Goal: Task Accomplishment & Management: Manage account settings

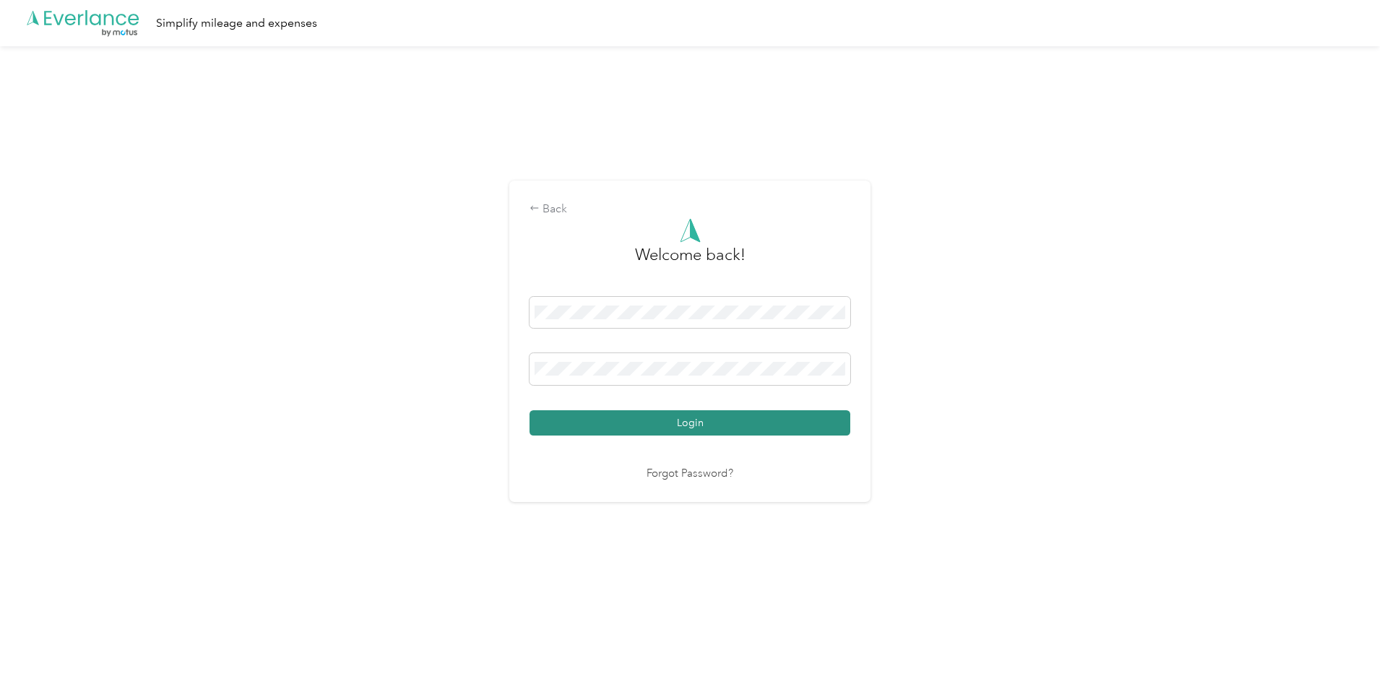
click at [689, 426] on button "Login" at bounding box center [690, 422] width 321 height 25
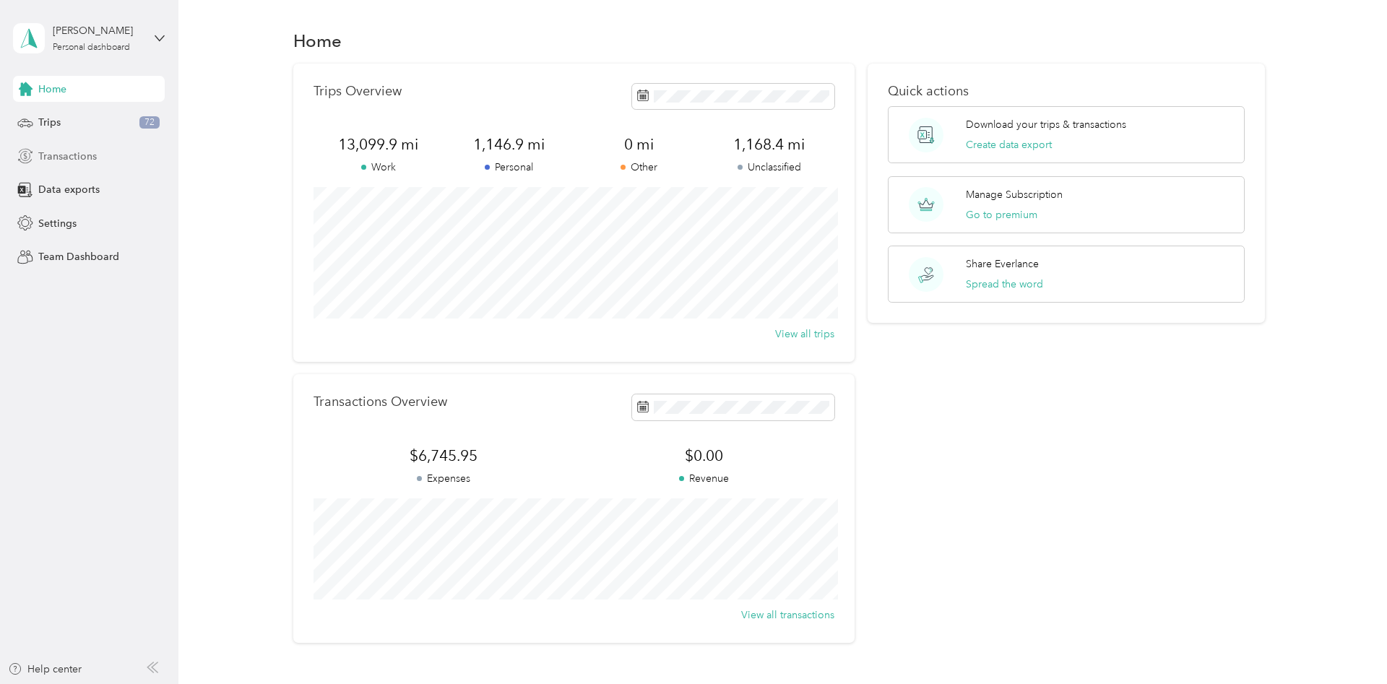
click at [58, 163] on span "Transactions" at bounding box center [67, 156] width 59 height 15
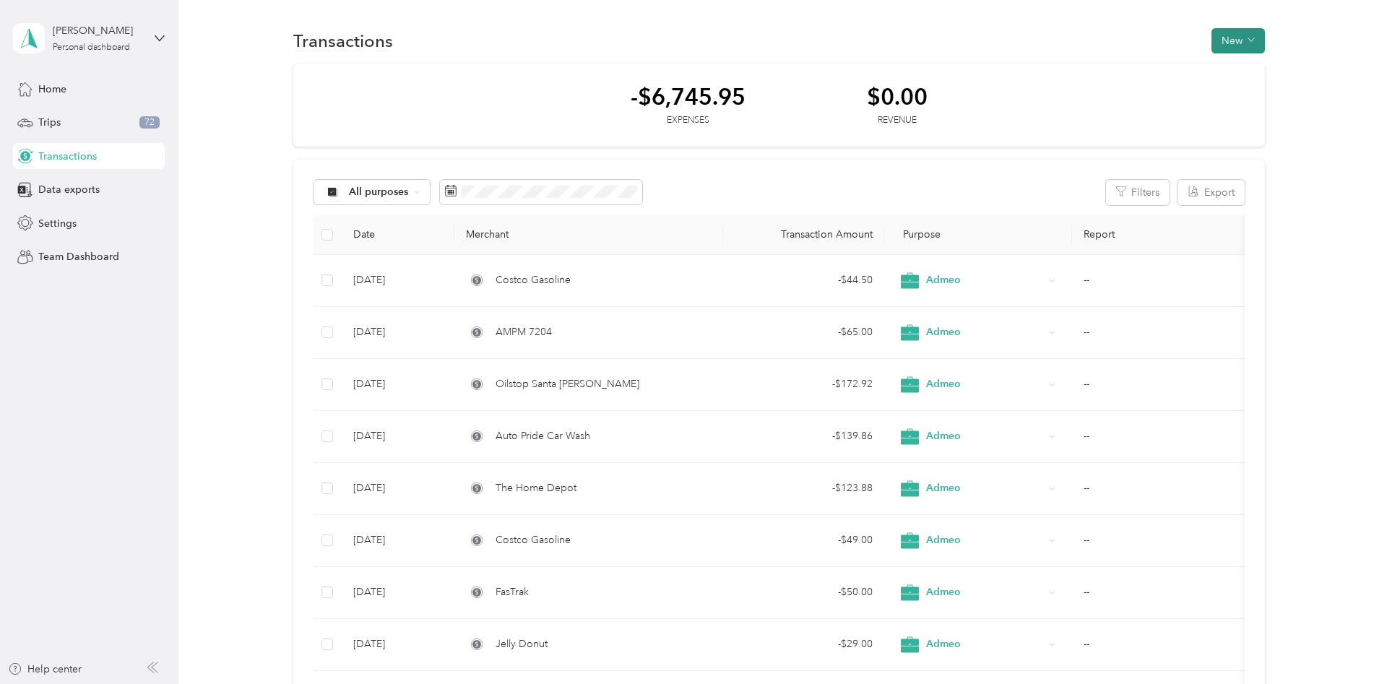
click at [1255, 46] on span "button" at bounding box center [1251, 41] width 7 height 12
click at [1238, 72] on span "Expense" at bounding box center [1241, 68] width 39 height 15
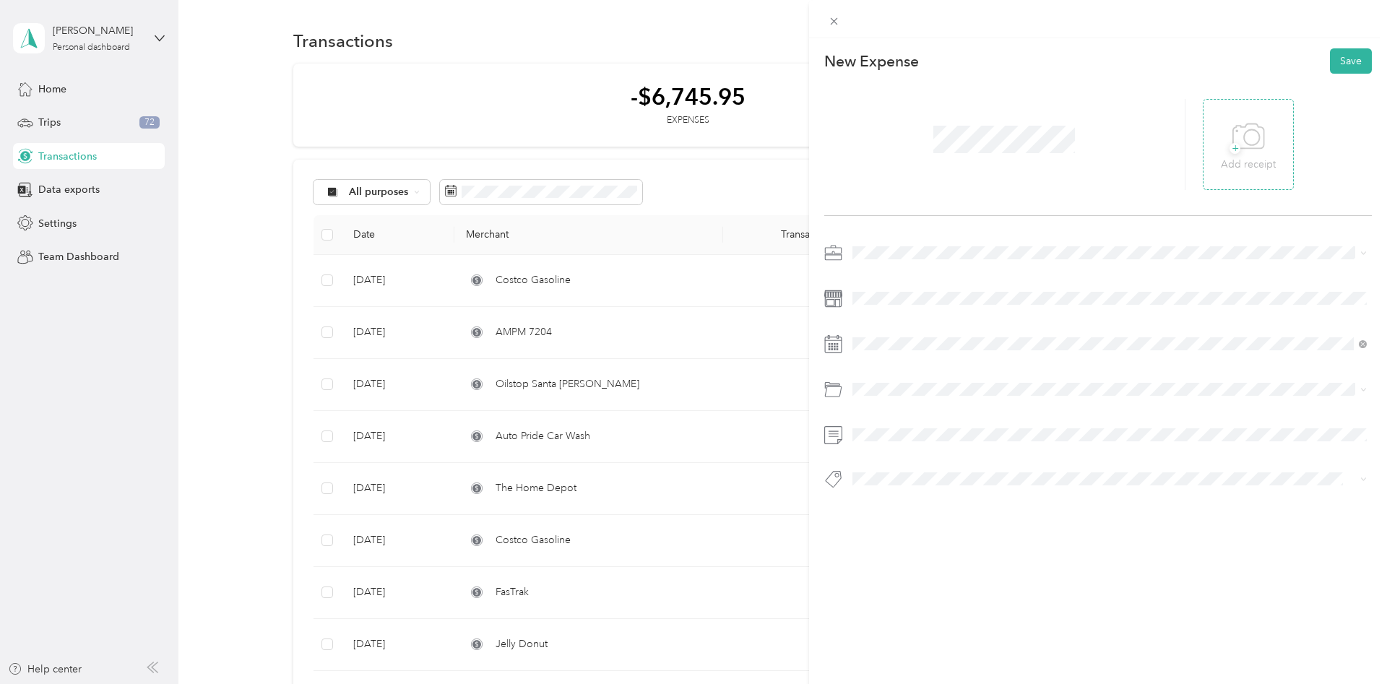
click at [1243, 145] on icon at bounding box center [1249, 137] width 33 height 40
click at [859, 244] on span at bounding box center [1110, 252] width 525 height 23
click at [894, 335] on li "Admeo" at bounding box center [1110, 328] width 525 height 25
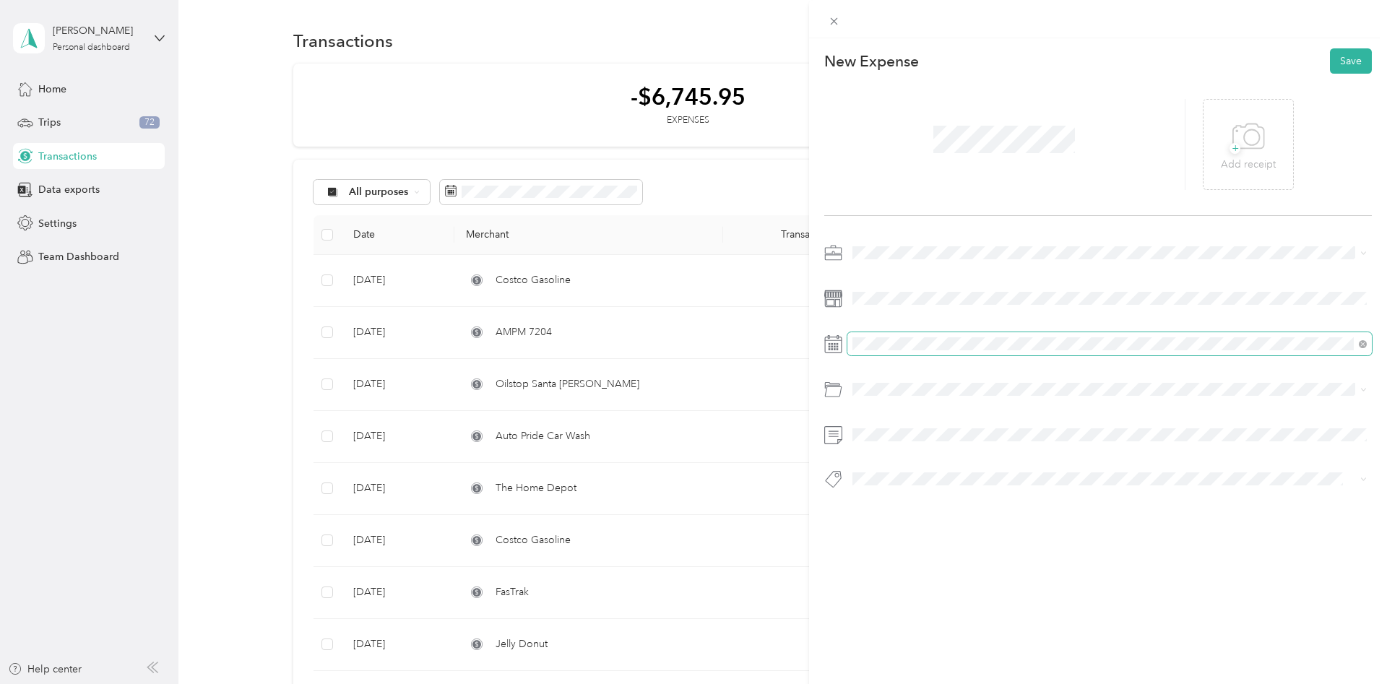
click at [911, 337] on span at bounding box center [1110, 343] width 525 height 23
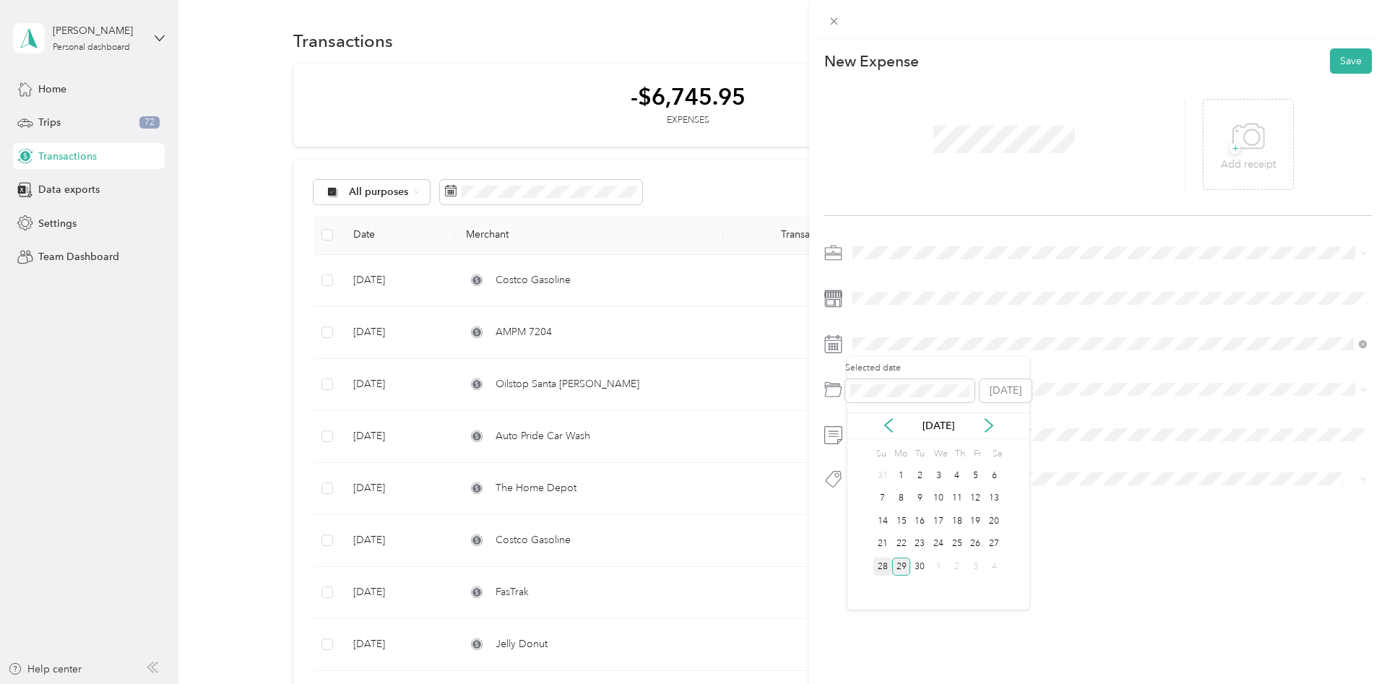
click at [881, 568] on div "28" at bounding box center [883, 567] width 19 height 18
click at [978, 574] on span "64300 Meals and Entertainment" at bounding box center [930, 574] width 144 height 12
click at [1358, 61] on button "Save" at bounding box center [1351, 60] width 42 height 25
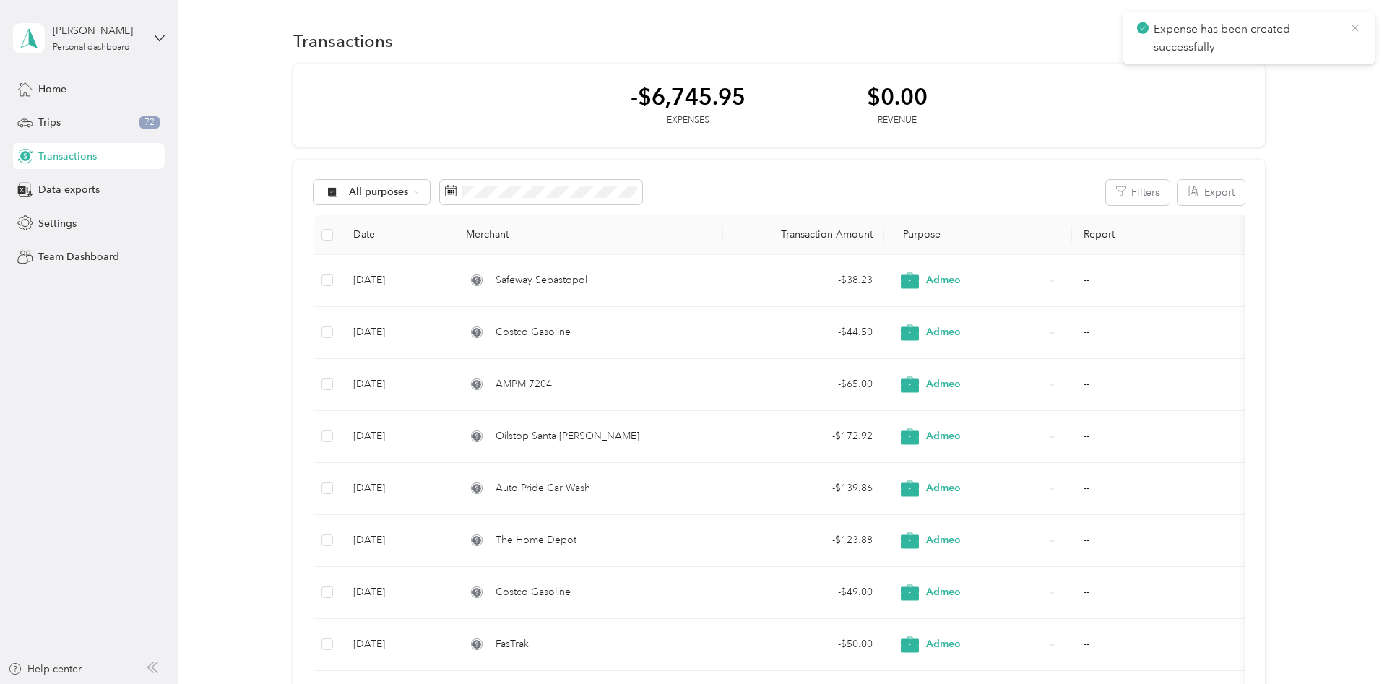
click at [1353, 24] on icon at bounding box center [1356, 28] width 12 height 13
click at [1255, 40] on icon "button" at bounding box center [1252, 40] width 7 height 4
click at [1252, 69] on span "Expense" at bounding box center [1241, 68] width 39 height 15
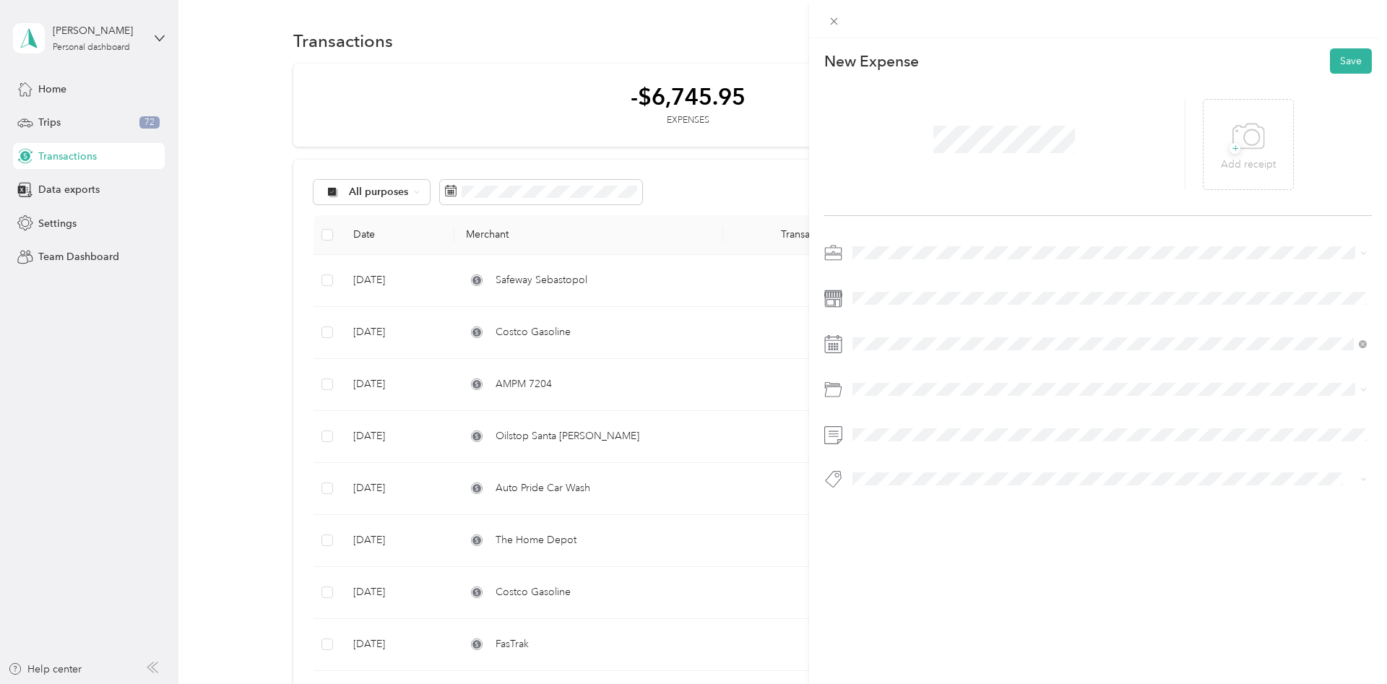
click at [880, 245] on span at bounding box center [1110, 252] width 525 height 23
click at [891, 332] on span "Admeo" at bounding box center [875, 329] width 35 height 12
click at [942, 575] on span "64300 Meals and Entertainment" at bounding box center [930, 572] width 144 height 12
click at [1358, 66] on button "Save" at bounding box center [1351, 60] width 42 height 25
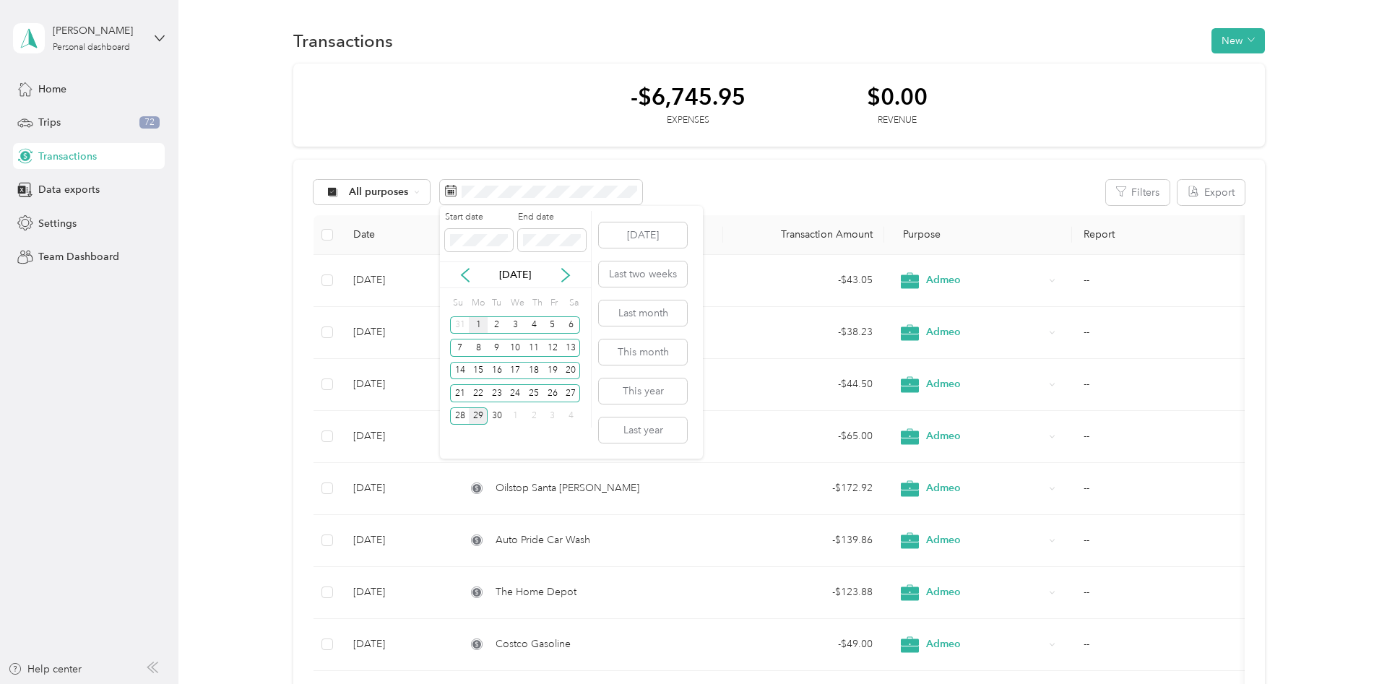
click at [484, 327] on div "1" at bounding box center [478, 325] width 19 height 18
click at [499, 418] on div "30" at bounding box center [497, 416] width 19 height 18
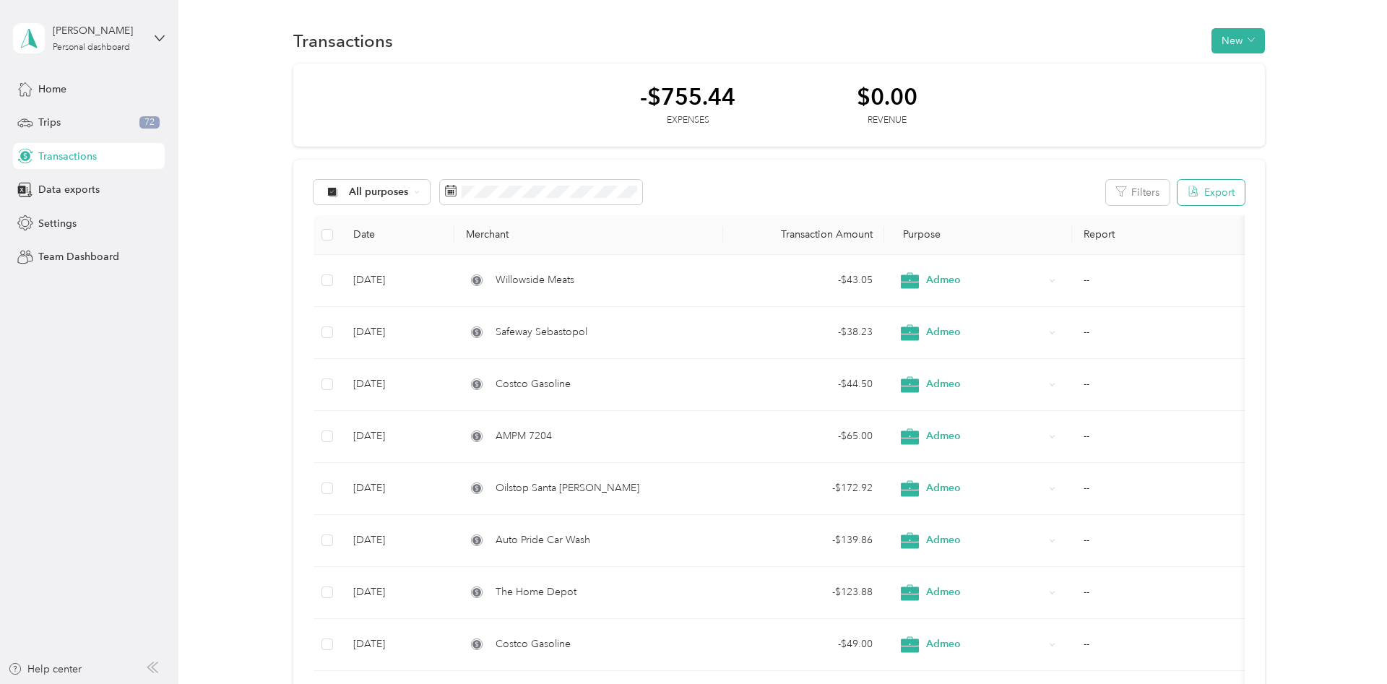
click at [1225, 192] on button "Export" at bounding box center [1211, 192] width 67 height 25
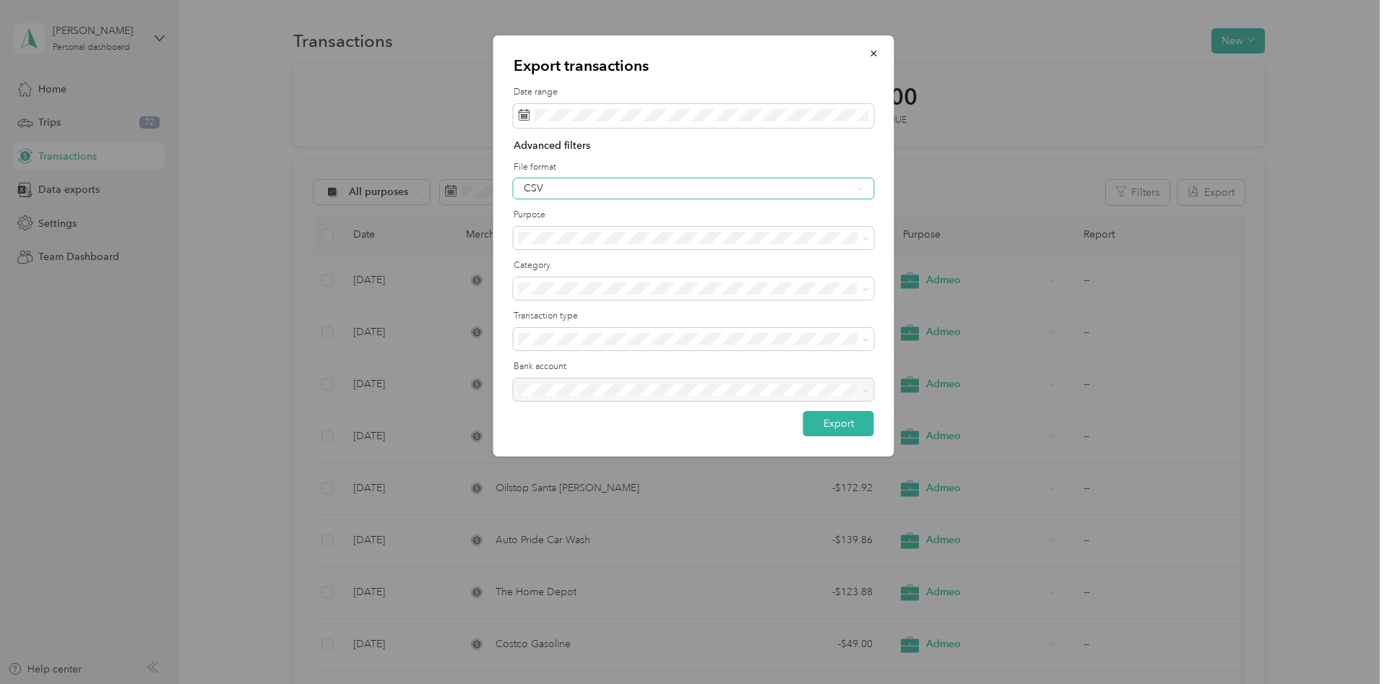
click at [657, 195] on div "CSV" at bounding box center [694, 188] width 361 height 20
click at [639, 229] on li "Excel" at bounding box center [694, 237] width 361 height 25
click at [848, 430] on button "Export" at bounding box center [838, 423] width 71 height 25
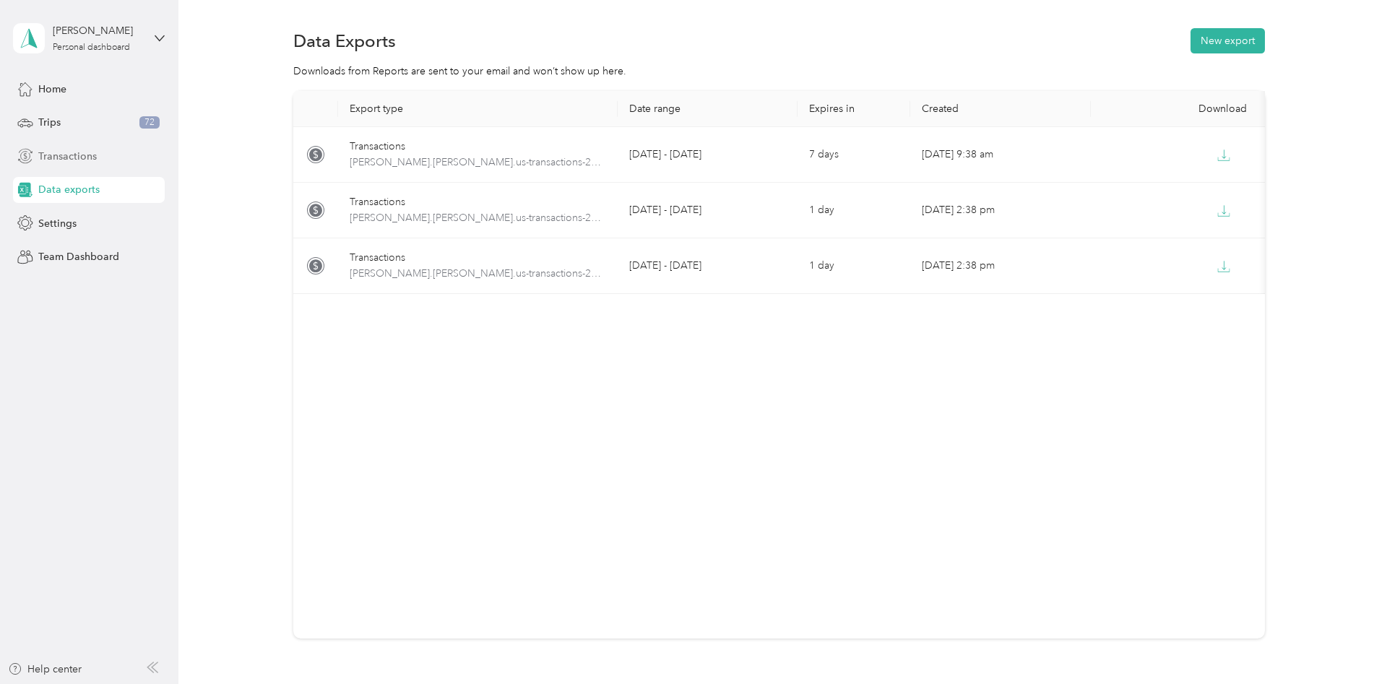
click at [69, 153] on span "Transactions" at bounding box center [67, 156] width 59 height 15
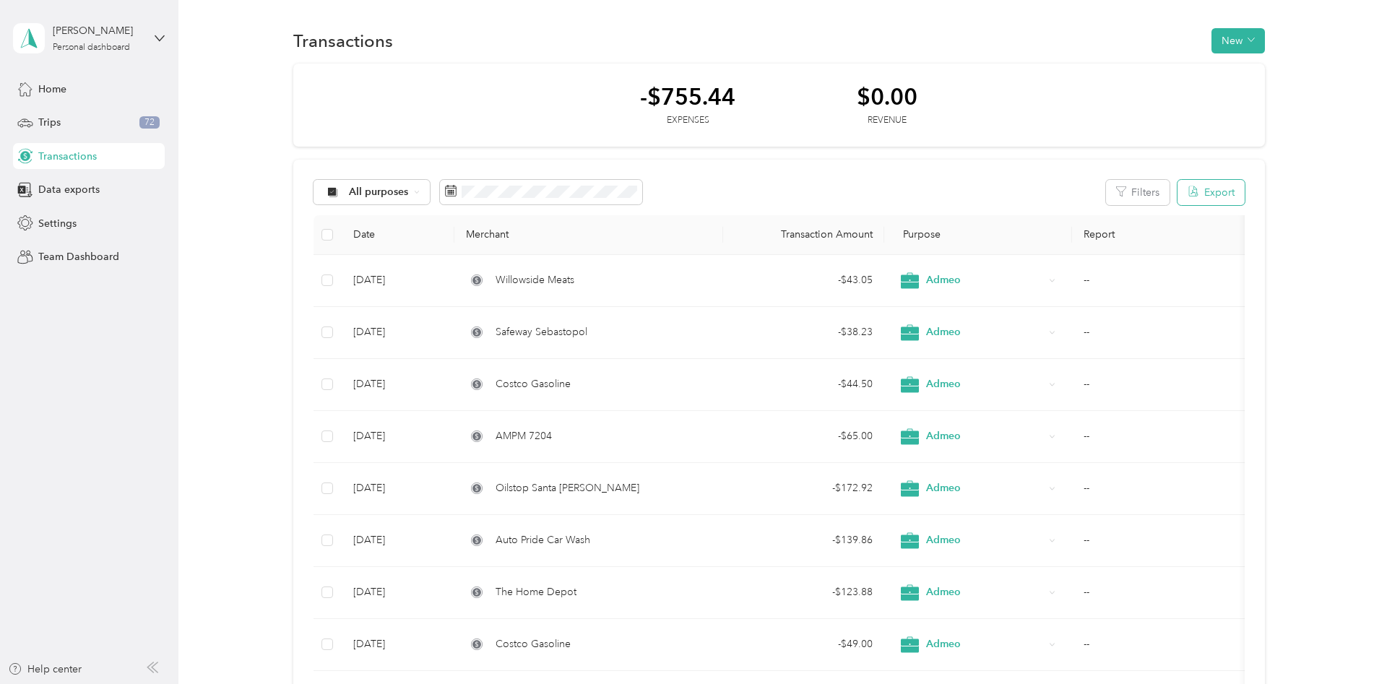
click at [1243, 194] on button "Export" at bounding box center [1211, 192] width 67 height 25
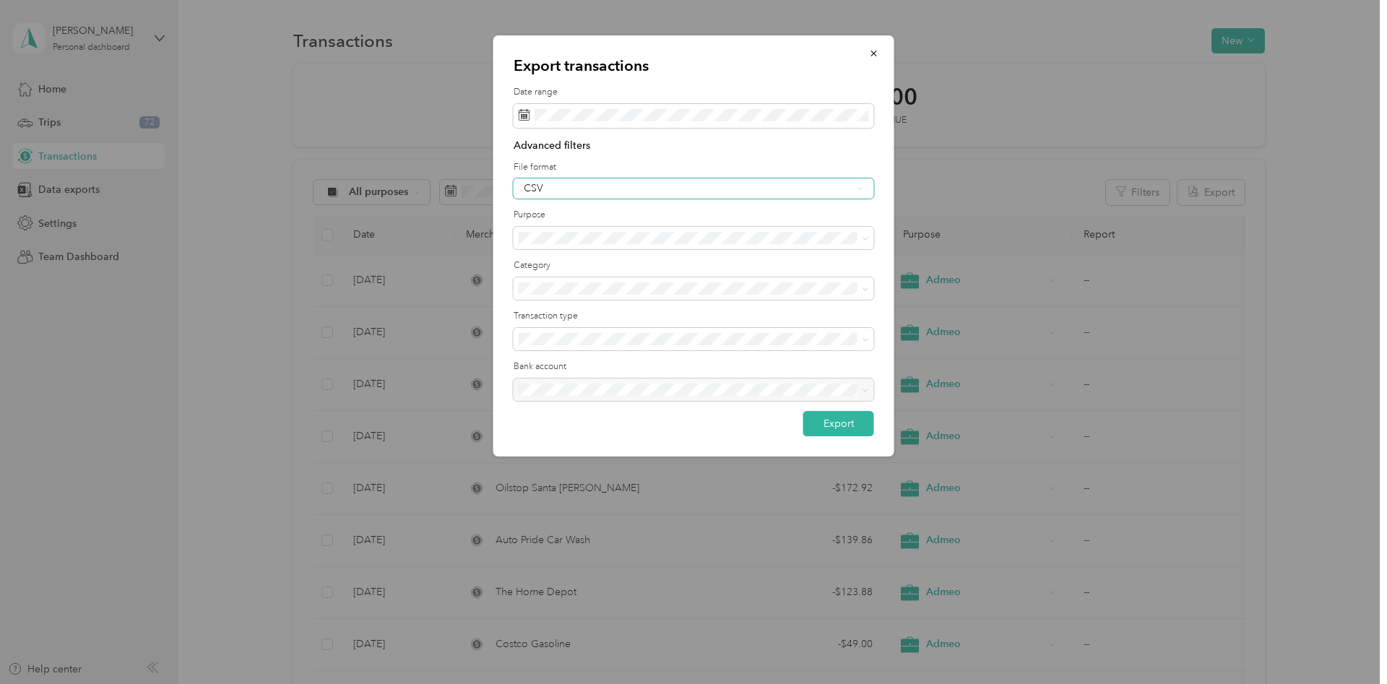
click at [724, 195] on div "CSV" at bounding box center [694, 188] width 361 height 20
click at [694, 266] on div "PDF" at bounding box center [694, 263] width 340 height 15
click at [849, 426] on button "Export" at bounding box center [838, 423] width 71 height 25
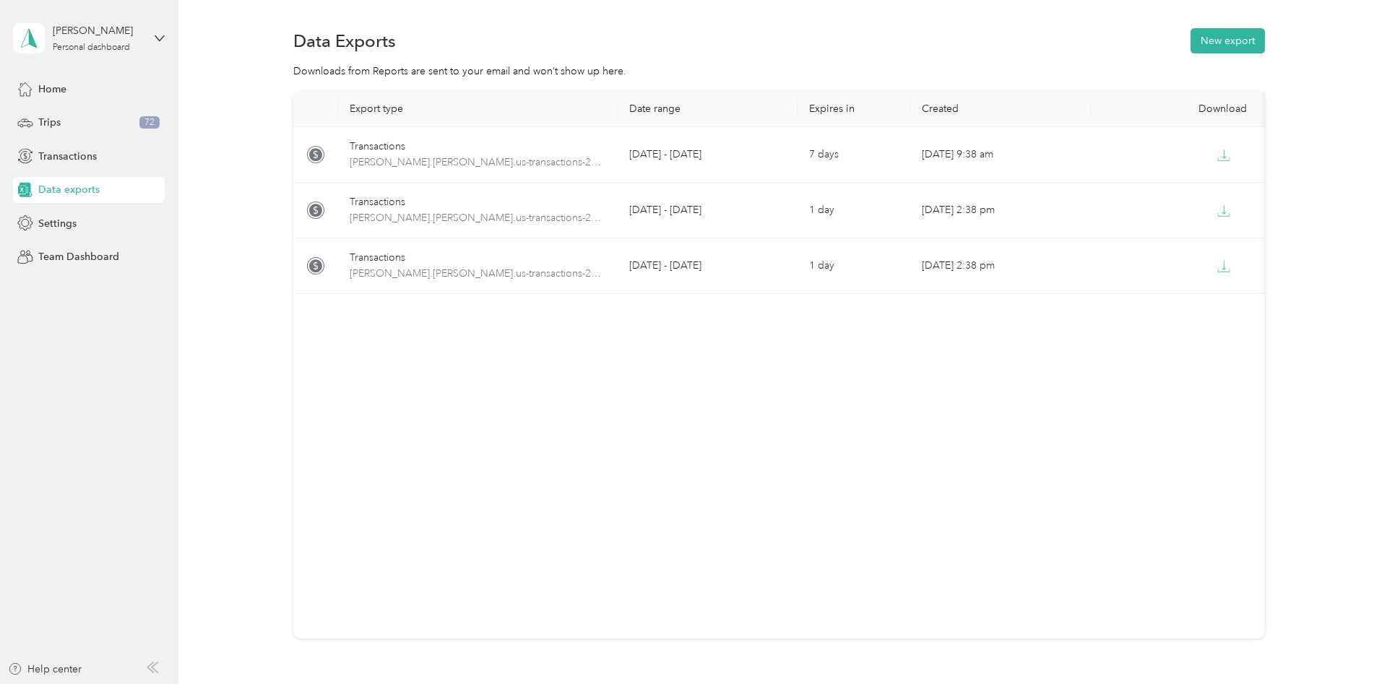
click at [644, 409] on div "Export type Date range Expires in Created Download Transactions [PERSON_NAME].[…" at bounding box center [779, 365] width 972 height 548
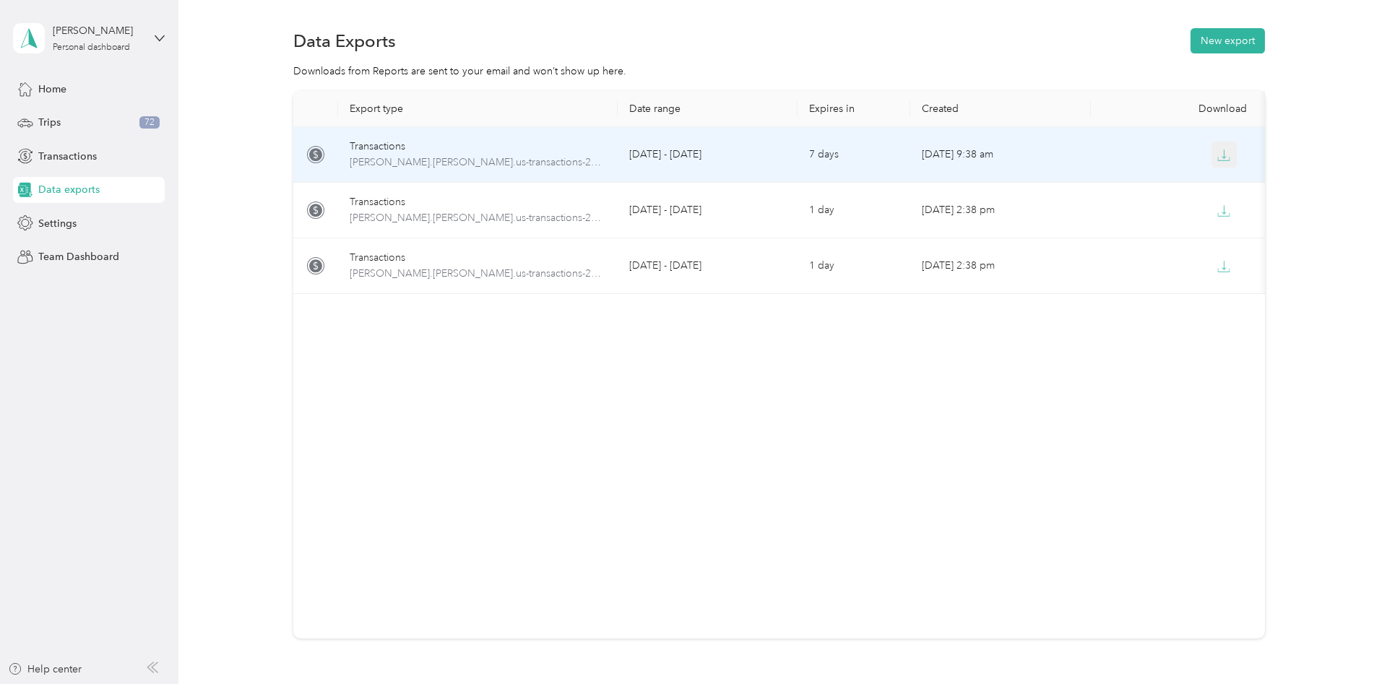
click at [1226, 156] on icon "button" at bounding box center [1223, 155] width 13 height 13
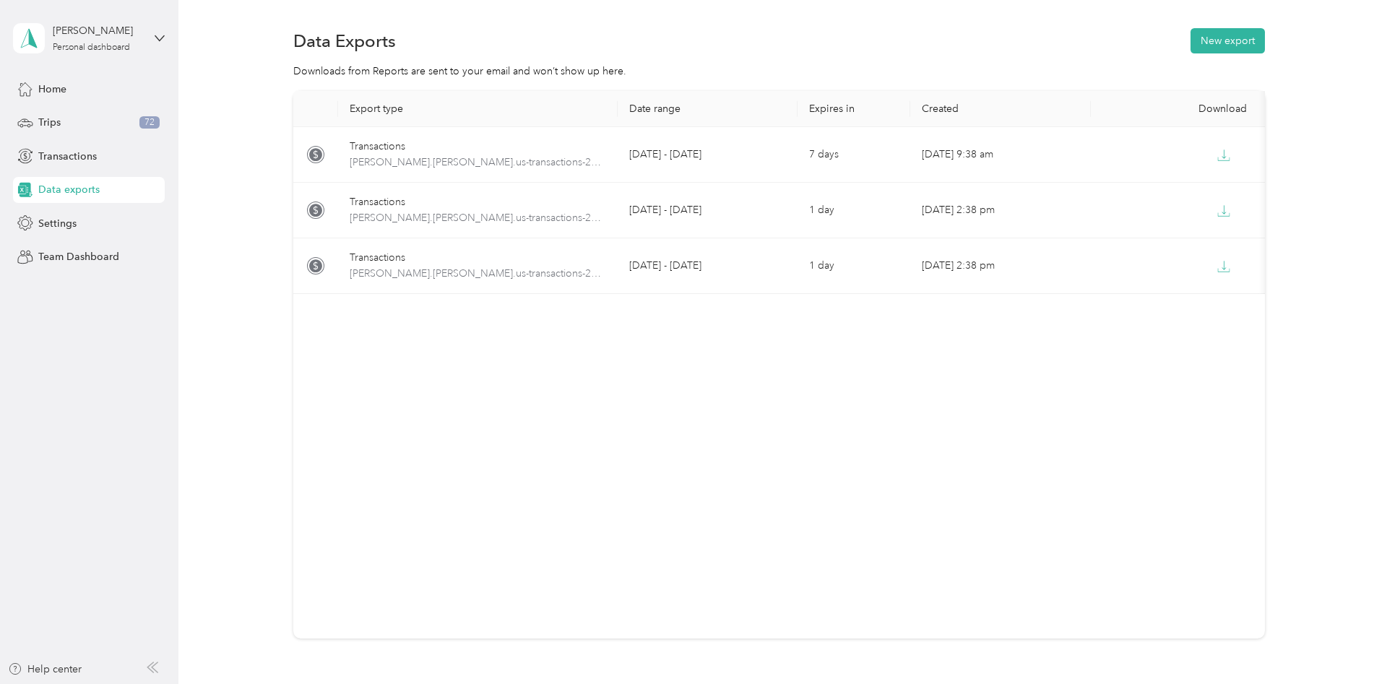
click at [1087, 353] on div "Export type Date range Expires in Created Download Transactions [PERSON_NAME].[…" at bounding box center [779, 365] width 972 height 548
click at [38, 191] on div "Data exports" at bounding box center [89, 190] width 152 height 26
click at [90, 153] on span "Transactions" at bounding box center [67, 156] width 59 height 15
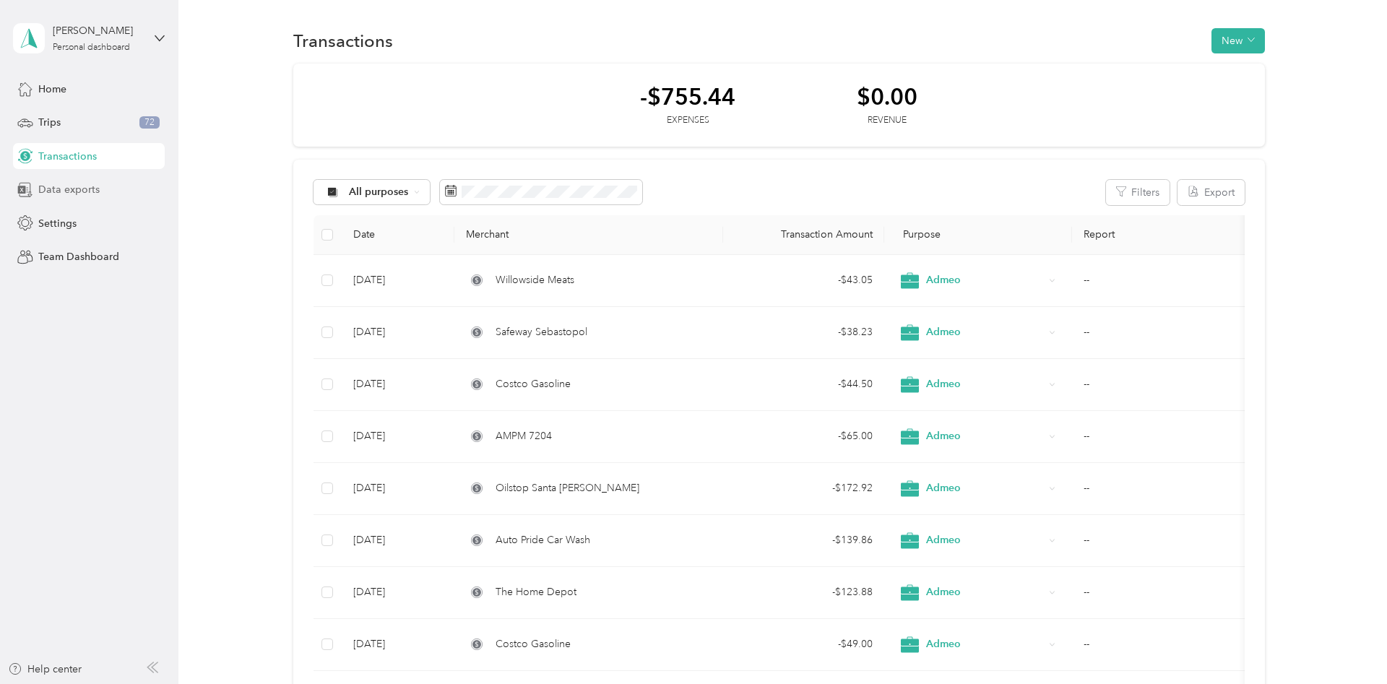
click at [79, 190] on span "Data exports" at bounding box center [68, 189] width 61 height 15
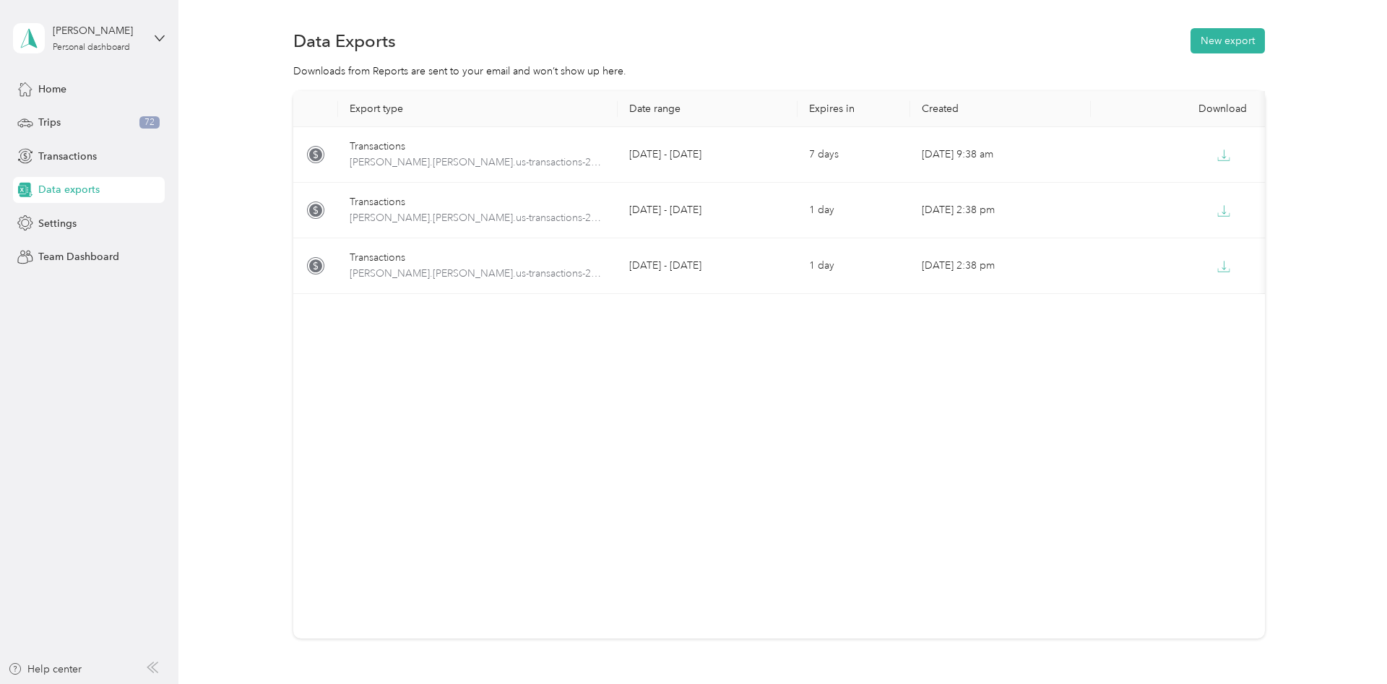
click at [79, 190] on span "Data exports" at bounding box center [68, 189] width 61 height 15
drag, startPoint x: 616, startPoint y: 109, endPoint x: 639, endPoint y: 105, distance: 23.4
click at [638, 107] on tr "Export type Date range Expires in Created Download" at bounding box center [782, 109] width 978 height 36
click at [610, 94] on th "Export type" at bounding box center [478, 109] width 280 height 36
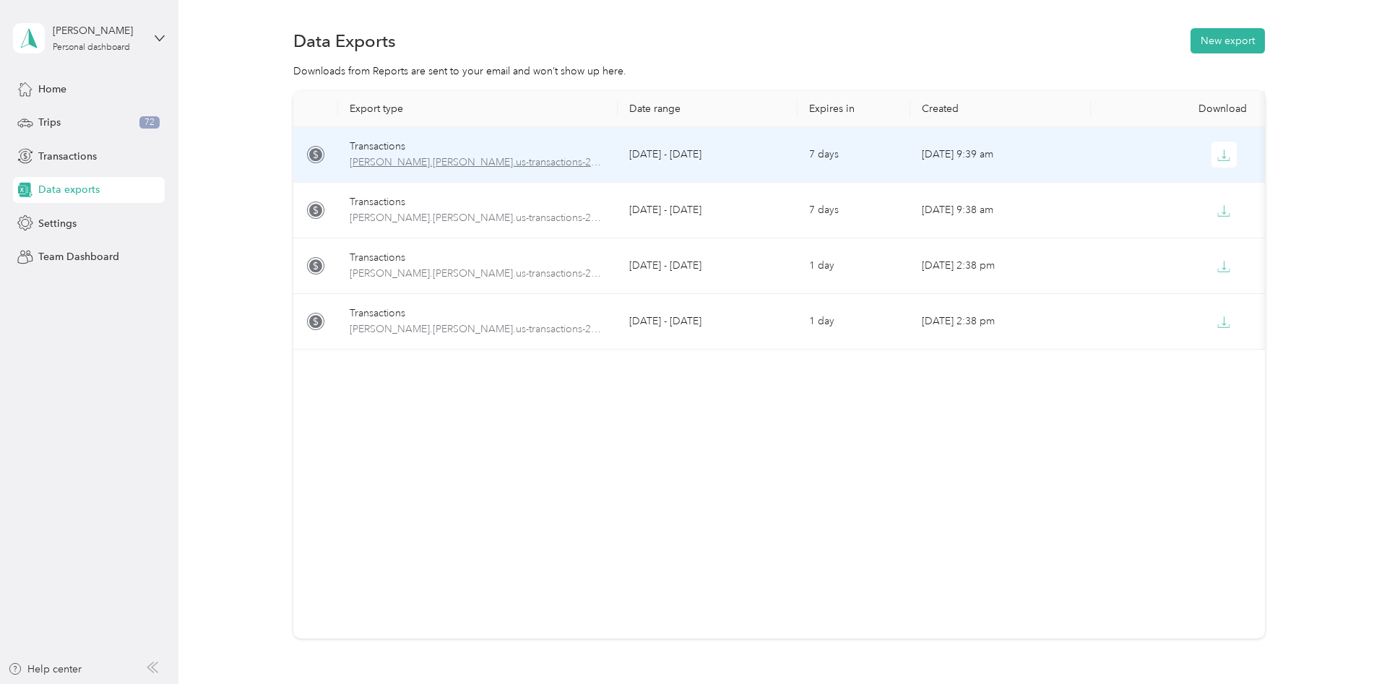
click at [527, 164] on span "[PERSON_NAME].[PERSON_NAME].us-transactions-2025-09-01-2025-09-30.pdf" at bounding box center [478, 163] width 256 height 16
click at [1230, 153] on icon "button" at bounding box center [1223, 155] width 13 height 13
